Goal: Check status: Check status

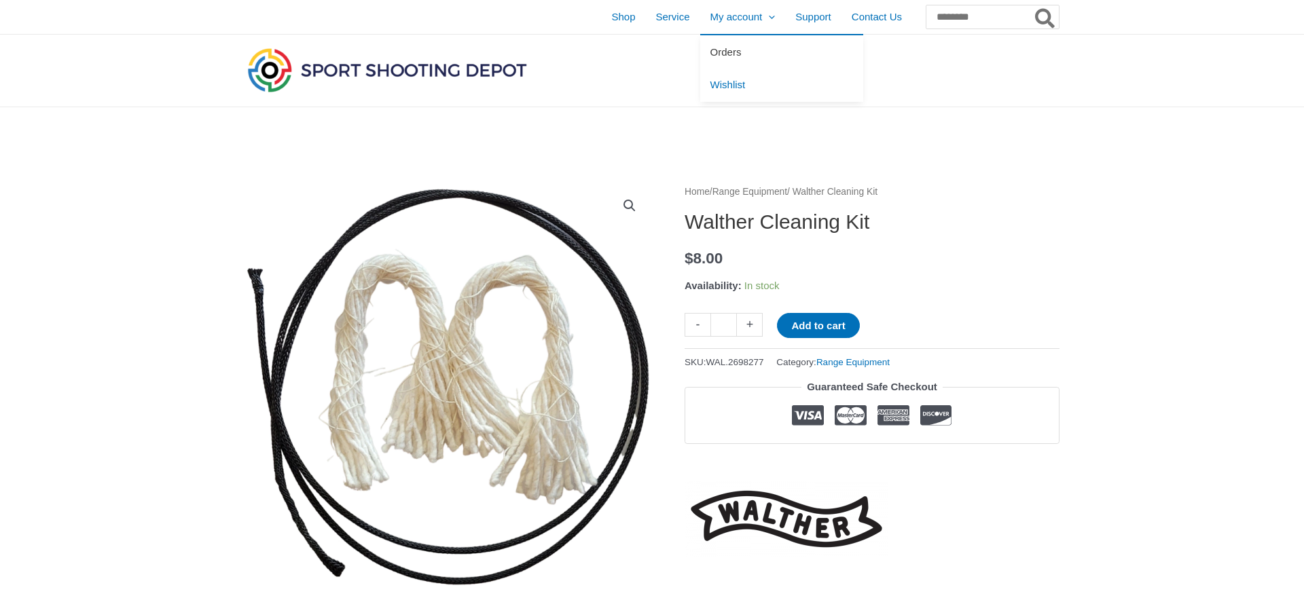
click at [700, 46] on link "Orders" at bounding box center [781, 51] width 163 height 33
click at [710, 47] on span "Orders" at bounding box center [725, 52] width 31 height 12
